Goal: Check status: Check status

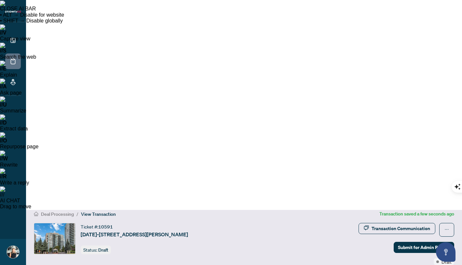
scroll to position [44, 0]
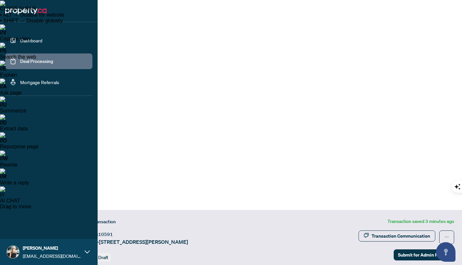
click at [27, 40] on link "Dashboard" at bounding box center [31, 40] width 22 height 6
